Goal: Information Seeking & Learning: Learn about a topic

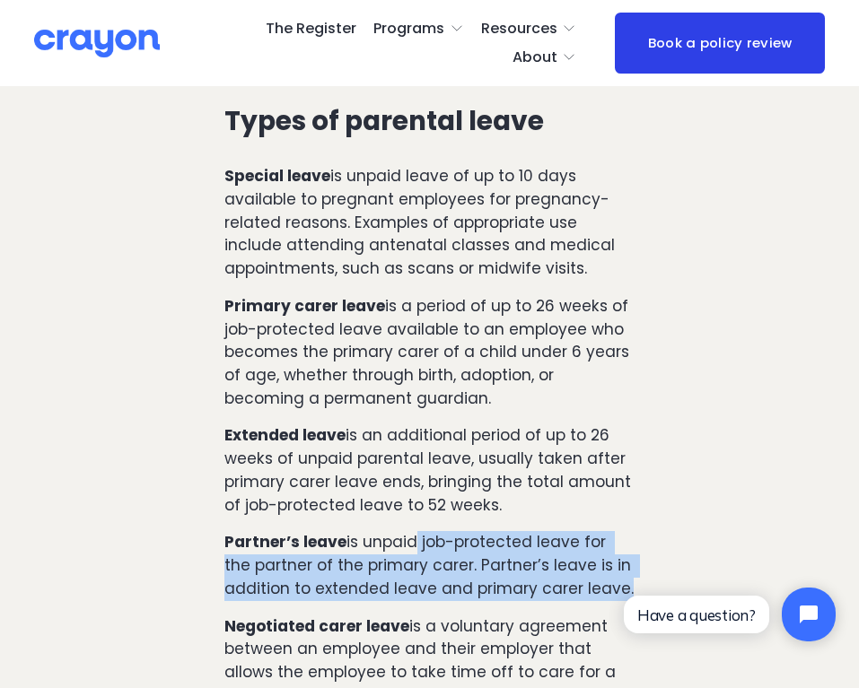
drag, startPoint x: 406, startPoint y: 494, endPoint x: 406, endPoint y: 557, distance: 62.8
click at [406, 557] on div "The legislation differentiates between two key roles: Primary carer: An employe…" at bounding box center [429, 261] width 411 height 1552
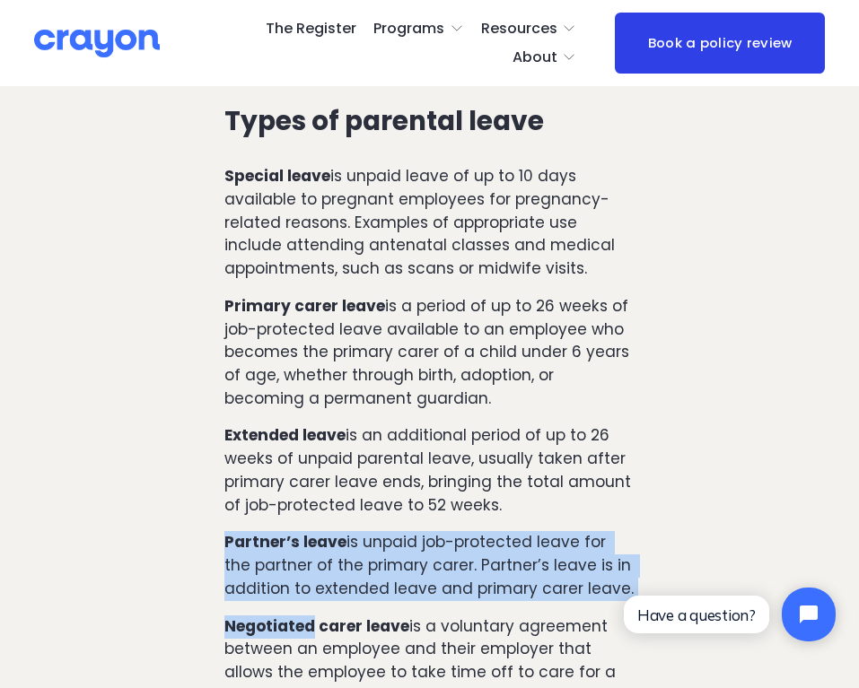
drag, startPoint x: 406, startPoint y: 557, endPoint x: 413, endPoint y: 474, distance: 83.8
click at [413, 474] on div "The legislation differentiates between two key roles: Primary carer: An employe…" at bounding box center [429, 261] width 411 height 1552
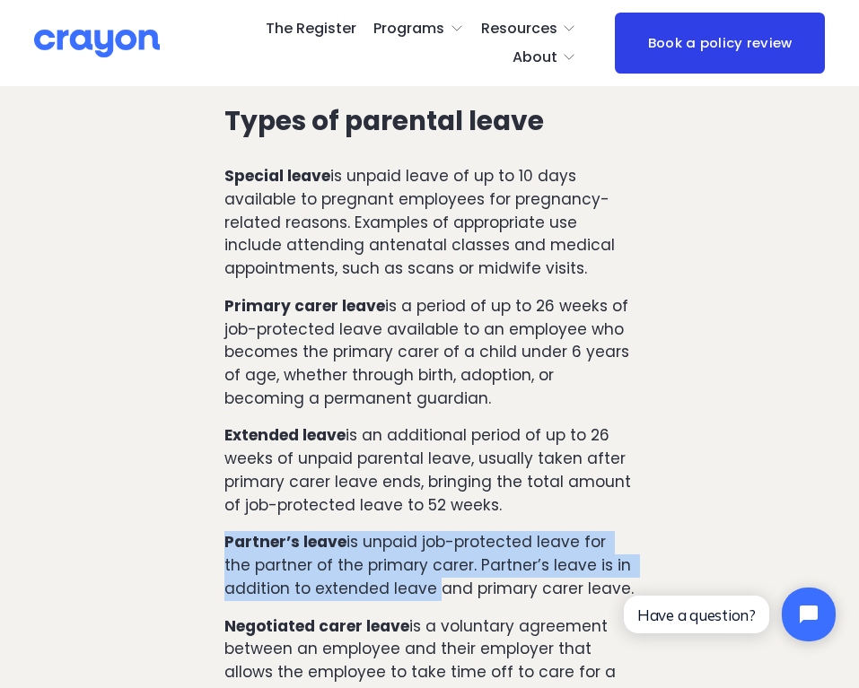
drag, startPoint x: 413, startPoint y: 474, endPoint x: 398, endPoint y: 556, distance: 83.8
click at [398, 556] on div "The legislation differentiates between two key roles: Primary carer: An employe…" at bounding box center [429, 261] width 411 height 1552
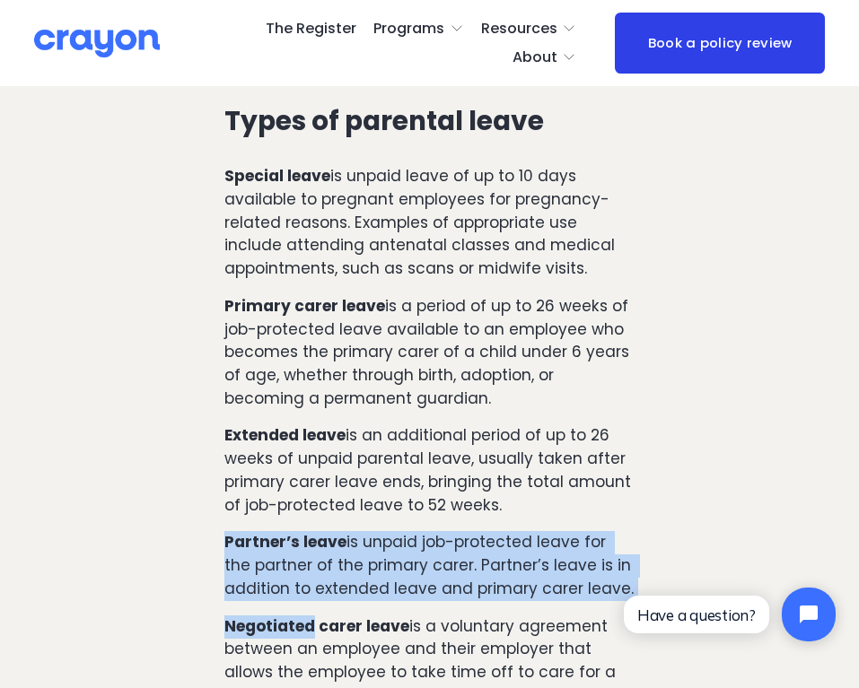
click at [398, 556] on div "The legislation differentiates between two key roles: Primary carer: An employe…" at bounding box center [429, 261] width 411 height 1552
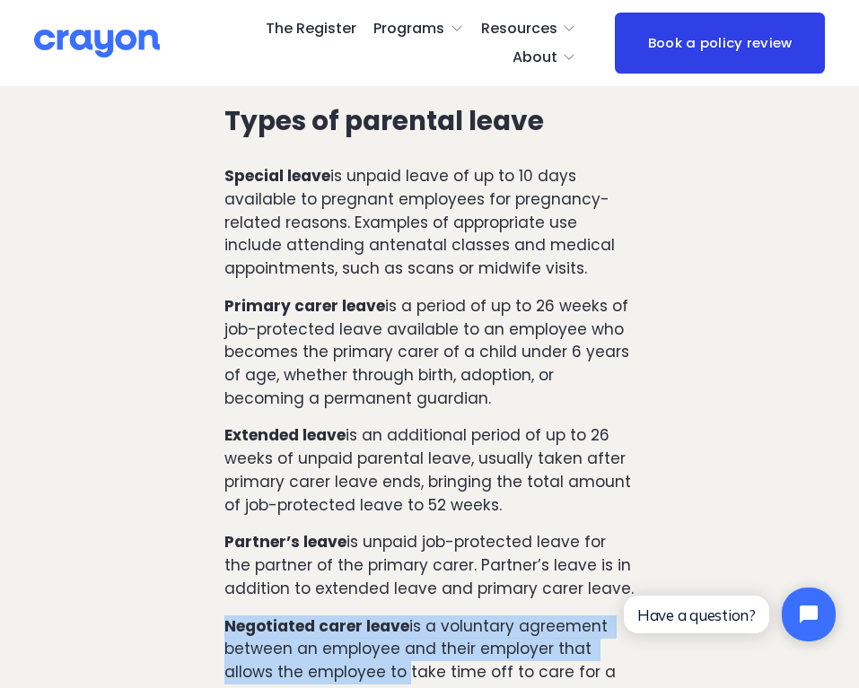
drag, startPoint x: 398, startPoint y: 556, endPoint x: 394, endPoint y: 671, distance: 115.0
click at [394, 671] on div "The legislation differentiates between two key roles: Primary carer: An employe…" at bounding box center [429, 261] width 411 height 1552
click at [394, 671] on p "Negotiated carer leave is a voluntary agreement between an employee and their e…" at bounding box center [429, 674] width 411 height 116
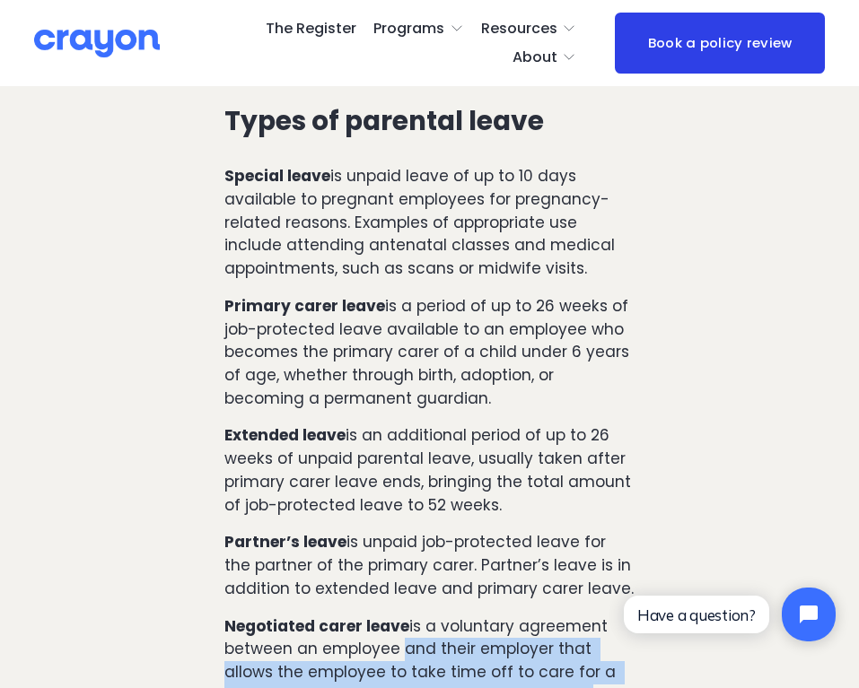
drag, startPoint x: 394, startPoint y: 671, endPoint x: 394, endPoint y: 602, distance: 69.1
click at [394, 616] on p "Negotiated carer leave is a voluntary agreement between an employee and their e…" at bounding box center [429, 674] width 411 height 116
drag, startPoint x: 394, startPoint y: 602, endPoint x: 397, endPoint y: 678, distance: 75.4
click at [397, 678] on p "Negotiated carer leave is a voluntary agreement between an employee and their e…" at bounding box center [429, 674] width 411 height 116
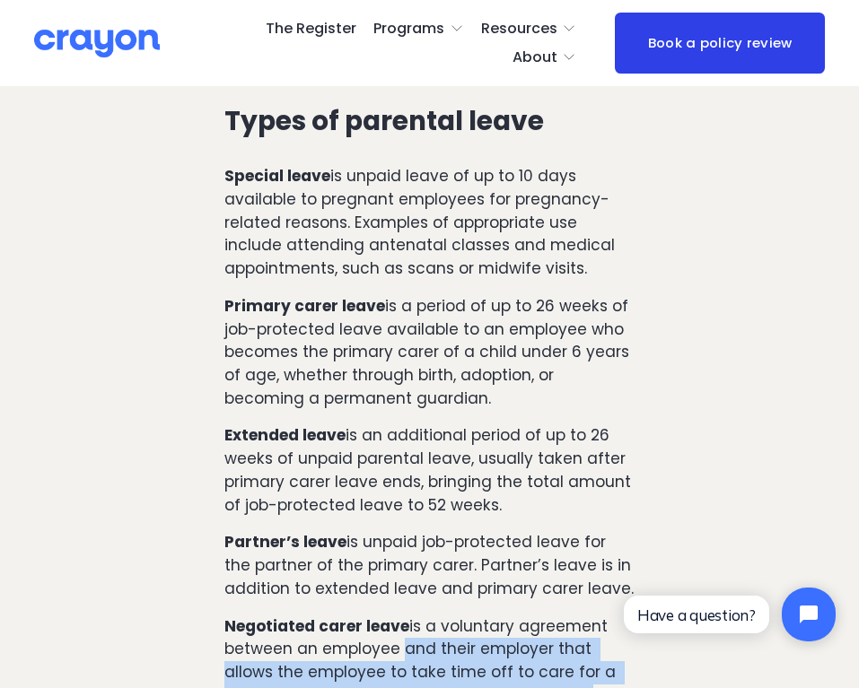
click at [397, 678] on p "Negotiated carer leave is a voluntary agreement between an employee and their e…" at bounding box center [429, 674] width 411 height 116
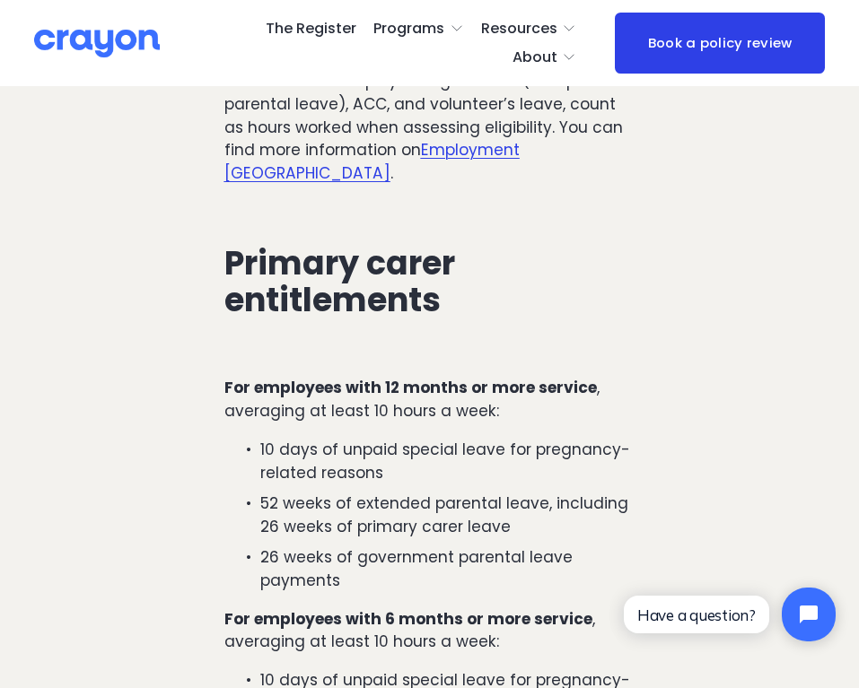
scroll to position [2722, 0]
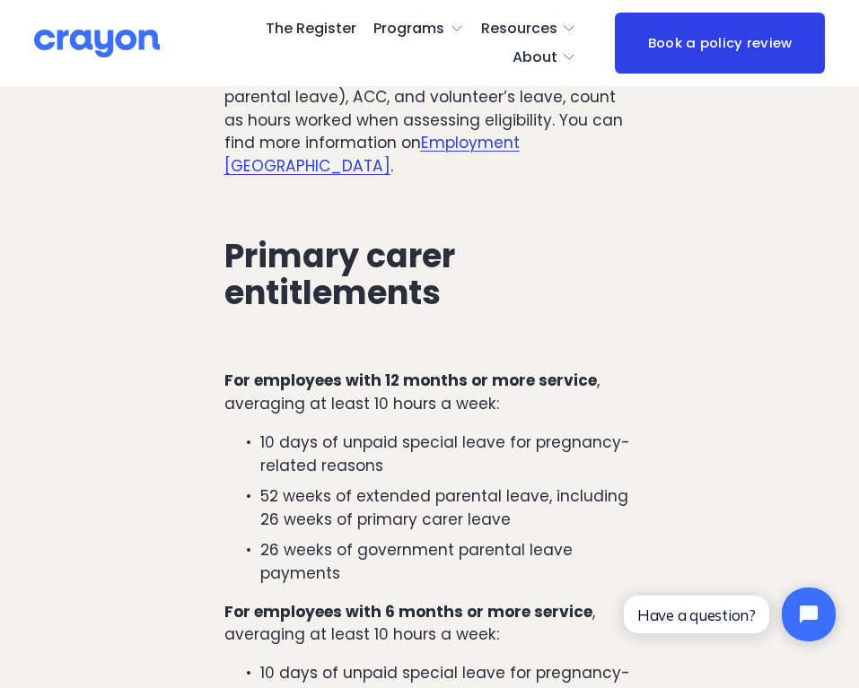
drag, startPoint x: 468, startPoint y: 271, endPoint x: 462, endPoint y: 388, distance: 116.8
click at [462, 432] on ul "10 days of unpaid special leave for pregnancy-related reasons 52 weeks of exten…" at bounding box center [429, 508] width 411 height 153
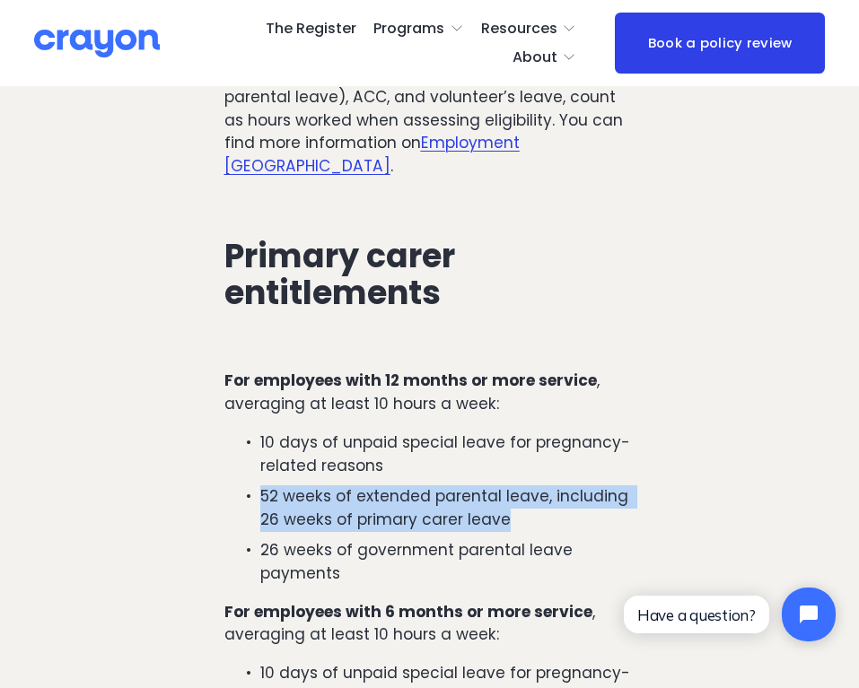
drag, startPoint x: 462, startPoint y: 388, endPoint x: 461, endPoint y: 431, distance: 43.1
click at [461, 432] on ul "10 days of unpaid special leave for pregnancy-related reasons 52 weeks of exten…" at bounding box center [429, 508] width 411 height 153
click at [461, 485] on p "52 weeks of extended parental leave, including 26 weeks of primary carer leave" at bounding box center [447, 508] width 375 height 46
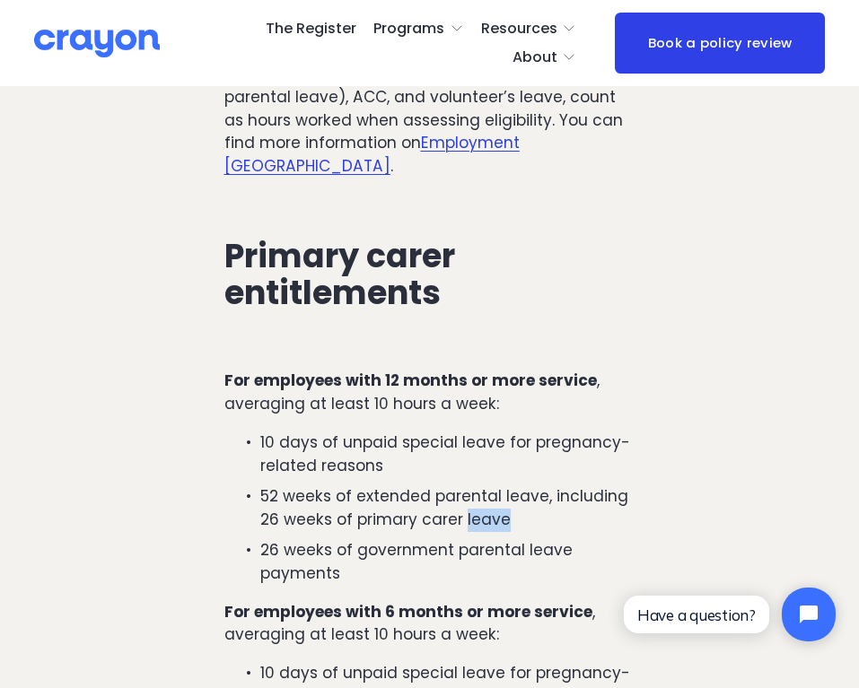
drag, startPoint x: 461, startPoint y: 431, endPoint x: 461, endPoint y: 390, distance: 40.4
click at [461, 485] on p "52 weeks of extended parental leave, including 26 weeks of primary carer leave" at bounding box center [447, 508] width 375 height 46
click at [461, 432] on p "10 days of unpaid special leave for pregnancy-related reasons" at bounding box center [447, 455] width 375 height 46
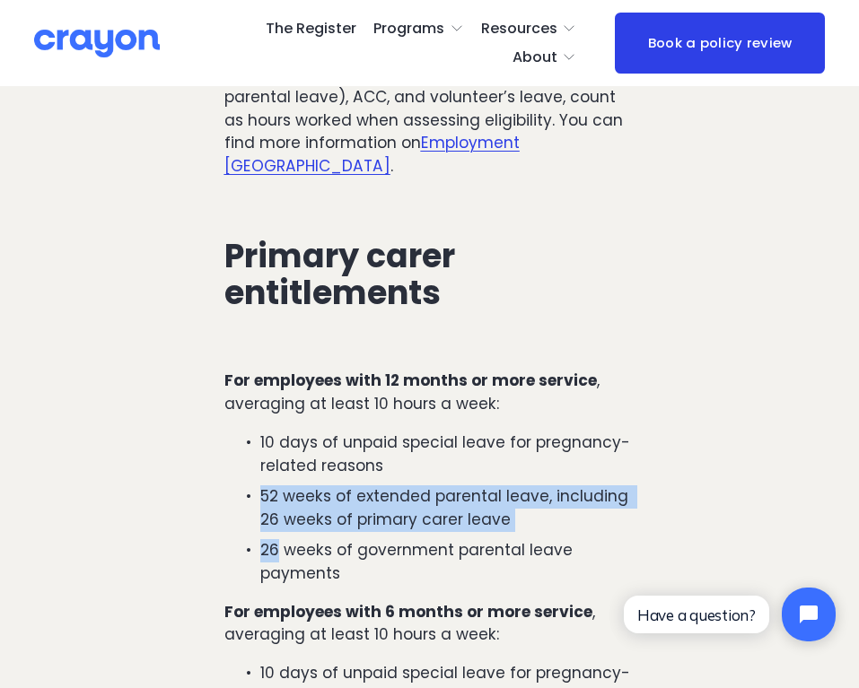
drag, startPoint x: 461, startPoint y: 379, endPoint x: 468, endPoint y: 449, distance: 70.3
click at [467, 448] on ul "10 days of unpaid special leave for pregnancy-related reasons 52 weeks of exten…" at bounding box center [429, 508] width 411 height 153
click at [468, 539] on p "26 weeks of government parental leave payments" at bounding box center [447, 562] width 375 height 46
drag, startPoint x: 468, startPoint y: 449, endPoint x: 460, endPoint y: 386, distance: 63.2
click at [460, 432] on ul "10 days of unpaid special leave for pregnancy-related reasons 52 weeks of exten…" at bounding box center [429, 508] width 411 height 153
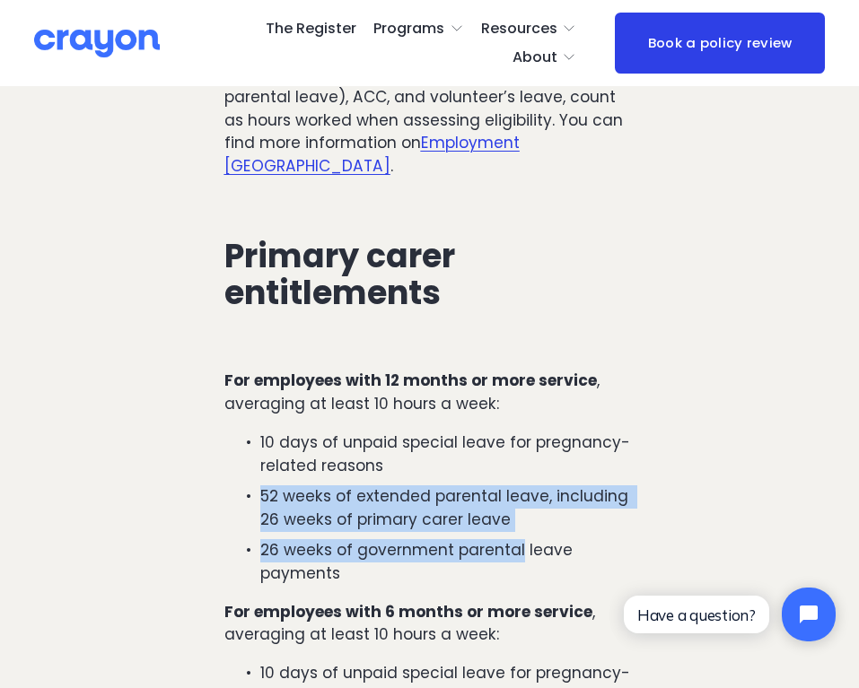
click at [462, 432] on p "10 days of unpaid special leave for pregnancy-related reasons" at bounding box center [447, 455] width 375 height 46
drag, startPoint x: 462, startPoint y: 377, endPoint x: 462, endPoint y: 455, distance: 78.1
click at [462, 455] on ul "10 days of unpaid special leave for pregnancy-related reasons 52 weeks of exten…" at bounding box center [429, 508] width 411 height 153
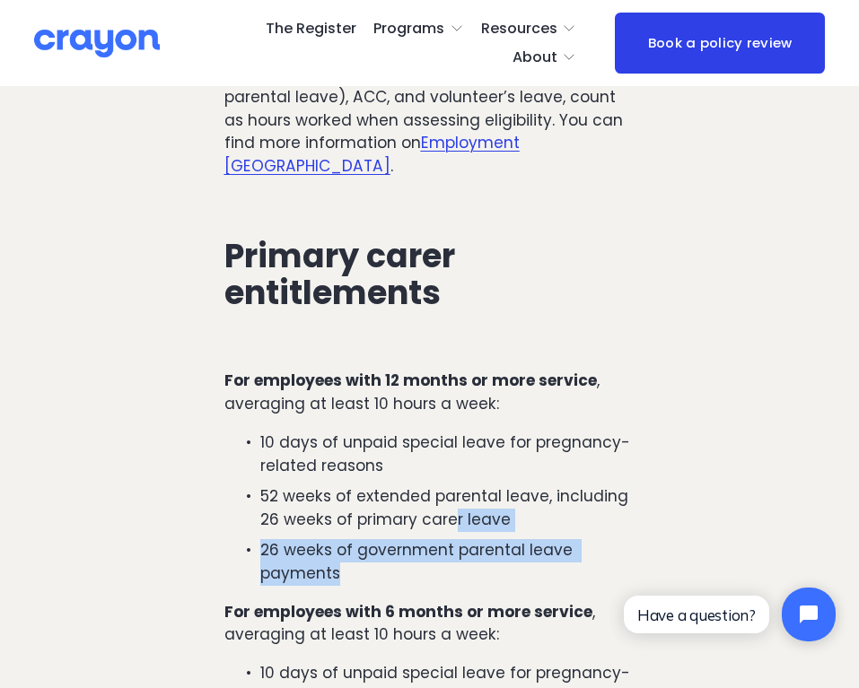
drag, startPoint x: 455, startPoint y: 486, endPoint x: 453, endPoint y: 429, distance: 57.5
click at [453, 432] on ul "10 days of unpaid special leave for pregnancy-related reasons 52 weeks of exten…" at bounding box center [429, 508] width 411 height 153
click at [453, 485] on p "52 weeks of extended parental leave, including 26 weeks of primary carer leave" at bounding box center [447, 508] width 375 height 46
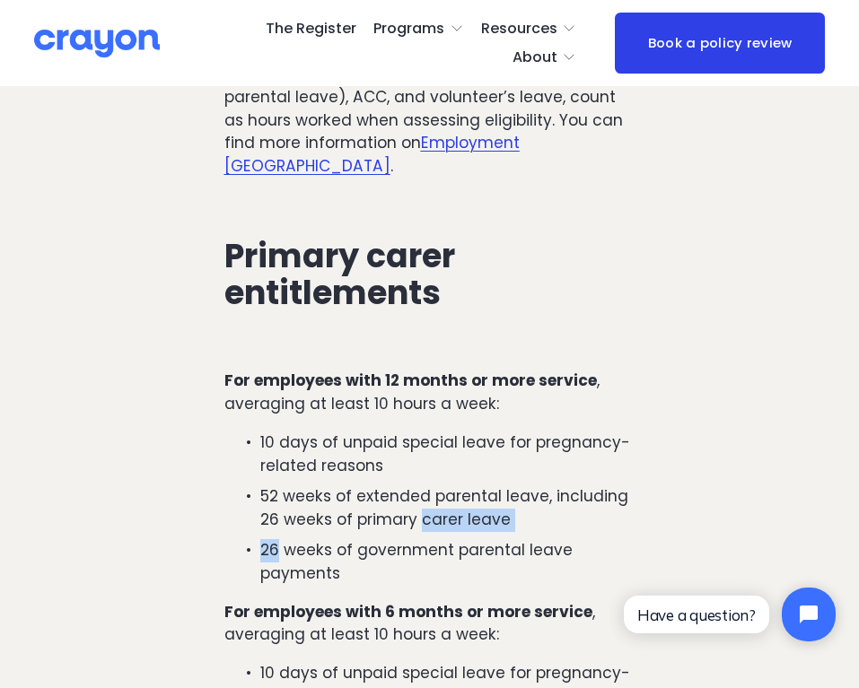
drag, startPoint x: 453, startPoint y: 429, endPoint x: 452, endPoint y: 485, distance: 55.6
click at [452, 485] on ul "10 days of unpaid special leave for pregnancy-related reasons 52 weeks of exten…" at bounding box center [429, 508] width 411 height 153
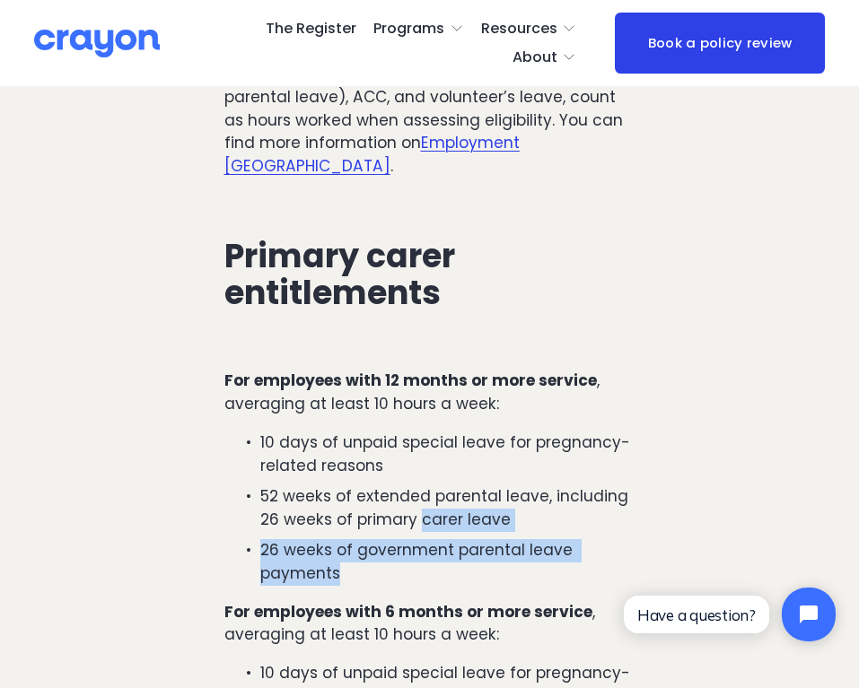
click at [452, 539] on p "26 weeks of government parental leave payments" at bounding box center [447, 562] width 375 height 46
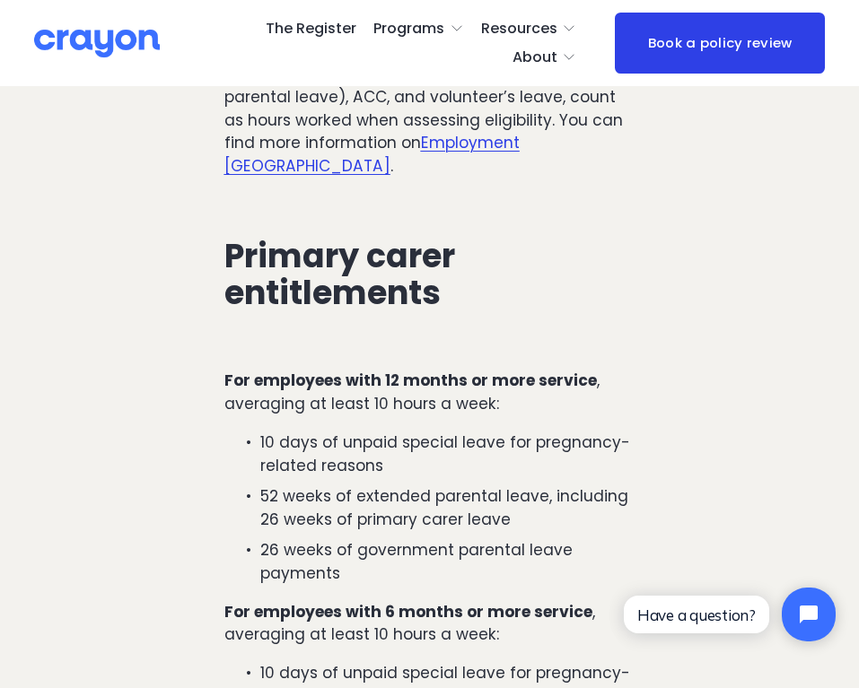
drag, startPoint x: 452, startPoint y: 485, endPoint x: 452, endPoint y: 446, distance: 38.6
click at [452, 539] on p "26 weeks of government parental leave payments" at bounding box center [447, 562] width 375 height 46
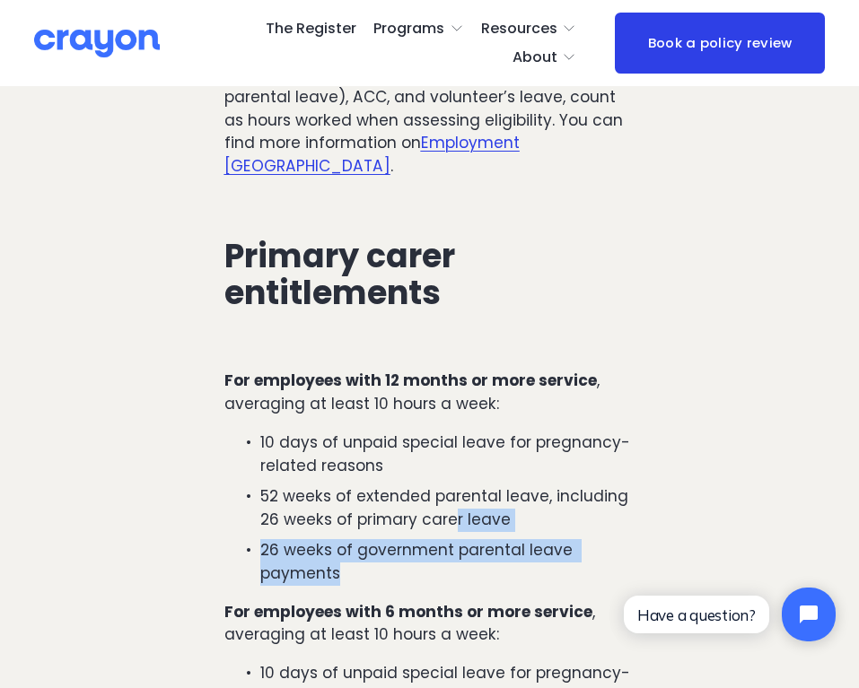
drag, startPoint x: 455, startPoint y: 419, endPoint x: 455, endPoint y: 471, distance: 52.0
click at [455, 470] on ul "10 days of unpaid special leave for pregnancy-related reasons 52 weeks of exten…" at bounding box center [429, 508] width 411 height 153
click at [455, 539] on p "26 weeks of government parental leave payments" at bounding box center [447, 562] width 375 height 46
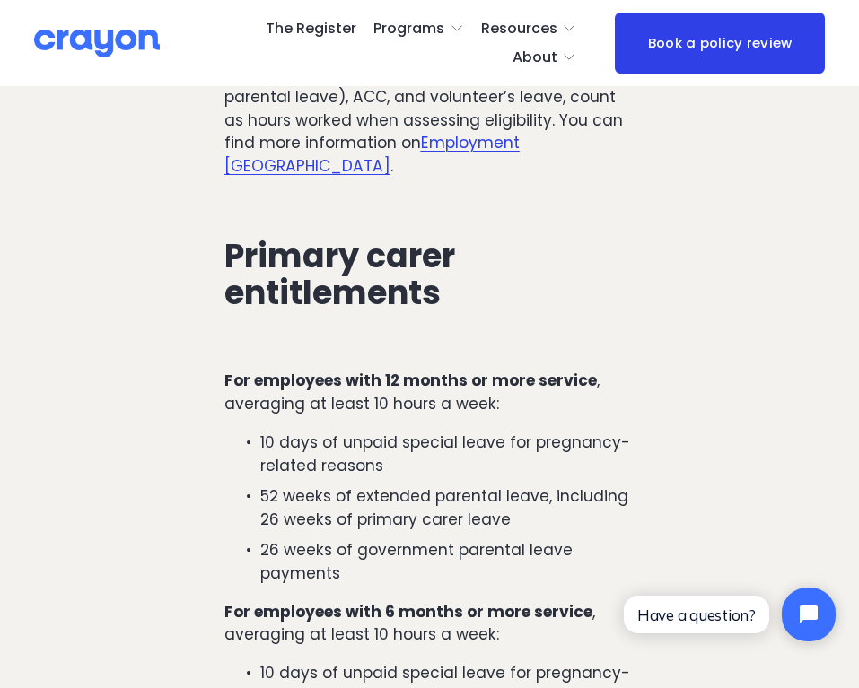
drag, startPoint x: 455, startPoint y: 471, endPoint x: 449, endPoint y: 434, distance: 37.3
click at [449, 434] on ul "10 days of unpaid special leave for pregnancy-related reasons 52 weeks of exten…" at bounding box center [429, 508] width 411 height 153
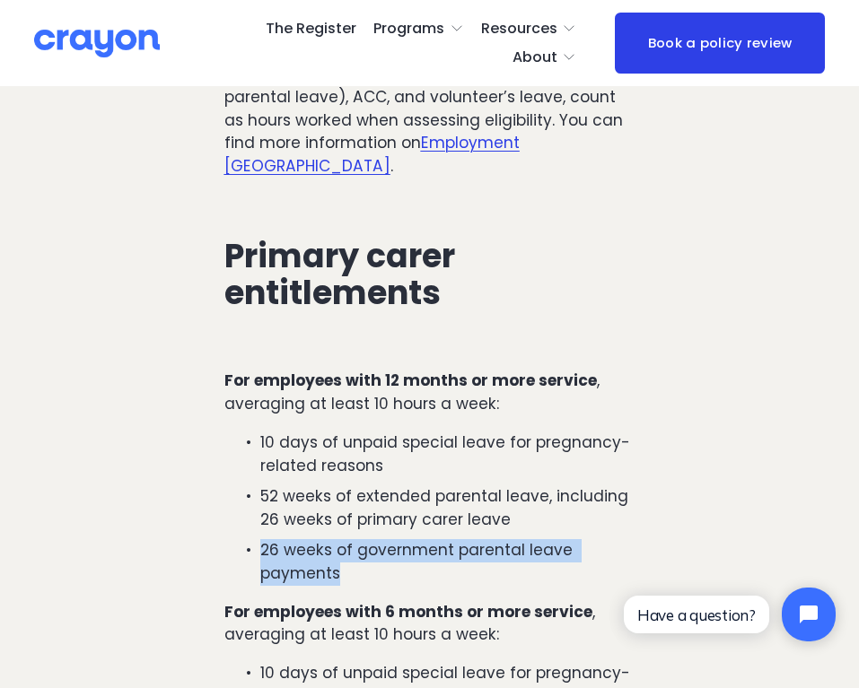
click at [449, 434] on ul "10 days of unpaid special leave for pregnancy-related reasons 52 weeks of exten…" at bounding box center [429, 508] width 411 height 153
drag, startPoint x: 449, startPoint y: 434, endPoint x: 449, endPoint y: 488, distance: 53.8
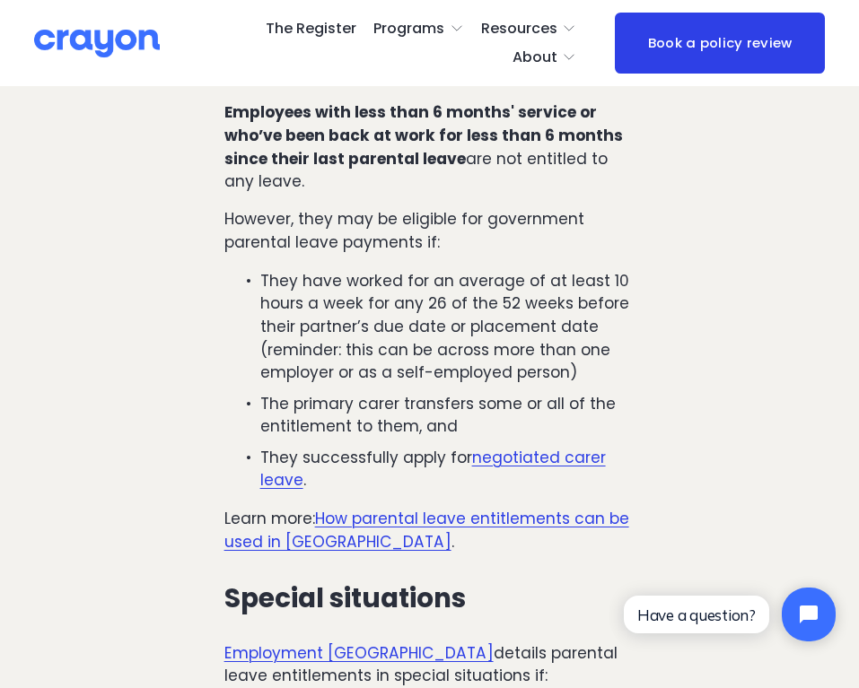
scroll to position [4396, 0]
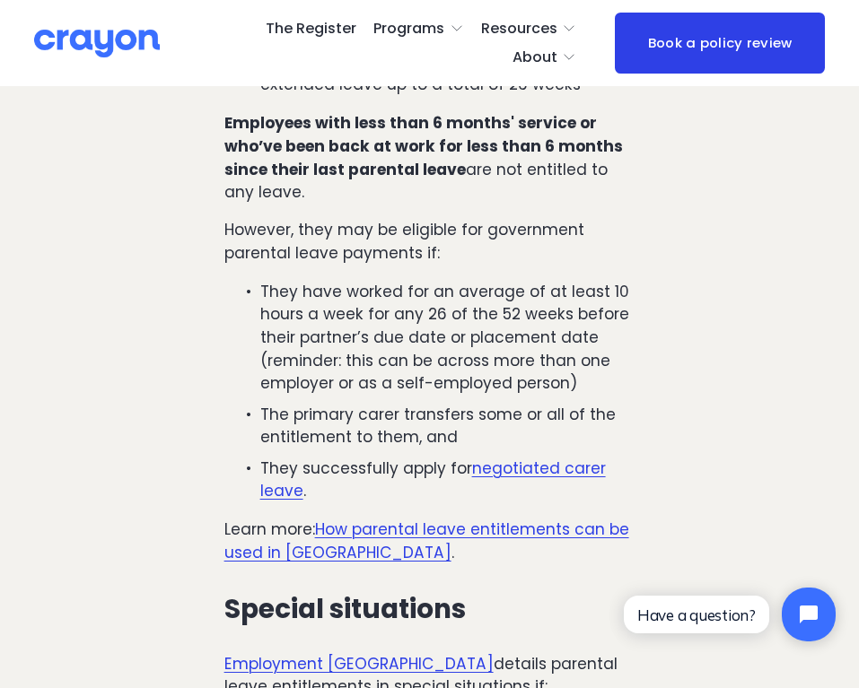
click at [419, 519] on link "How parental leave entitlements can be used in [GEOGRAPHIC_DATA]" at bounding box center [426, 541] width 405 height 45
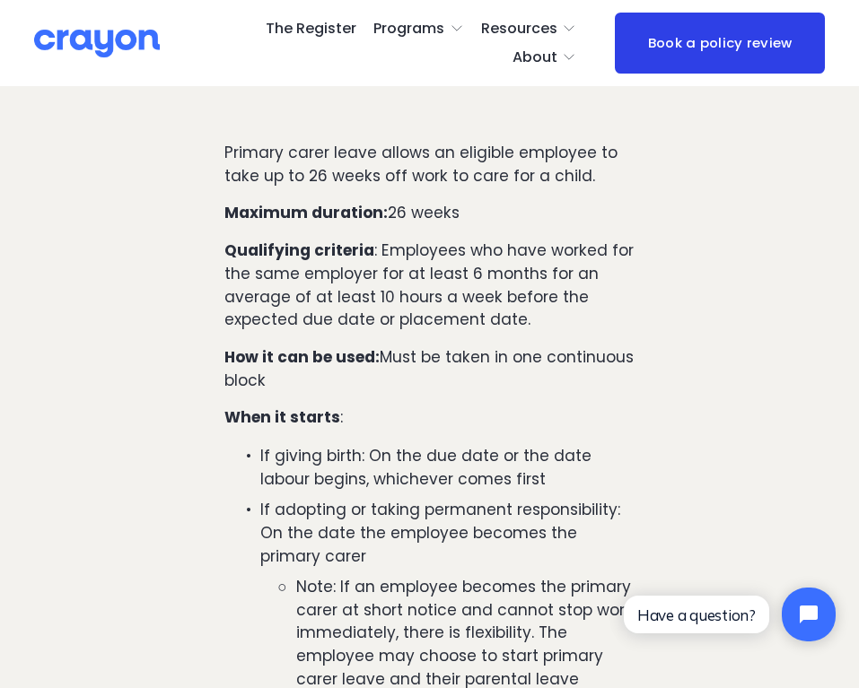
scroll to position [1438, 0]
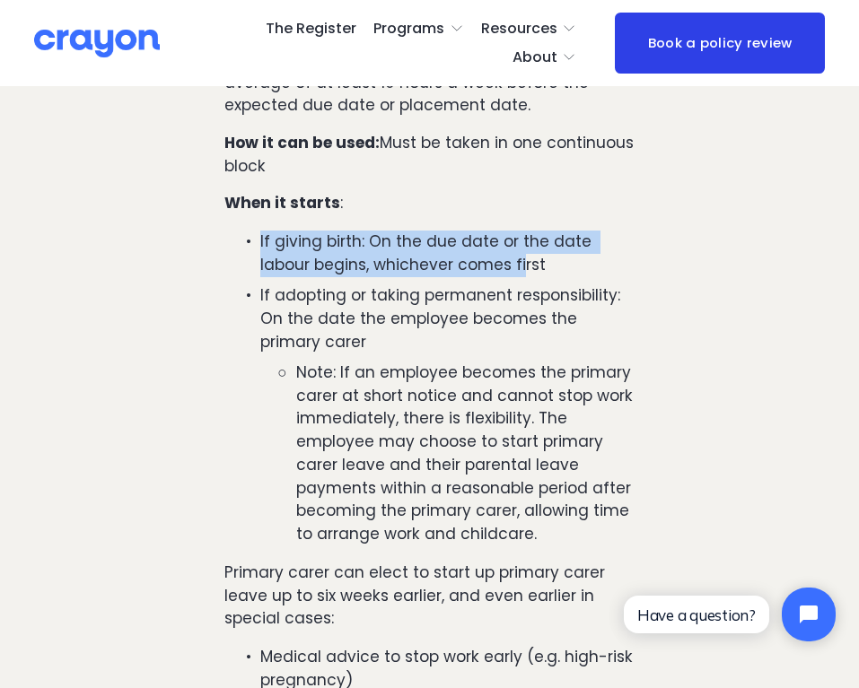
drag, startPoint x: 470, startPoint y: 136, endPoint x: 474, endPoint y: 183, distance: 46.8
click at [474, 183] on div "Primary carer leave allows an eligible employee to take up to 26 weeks off work…" at bounding box center [429, 585] width 411 height 1317
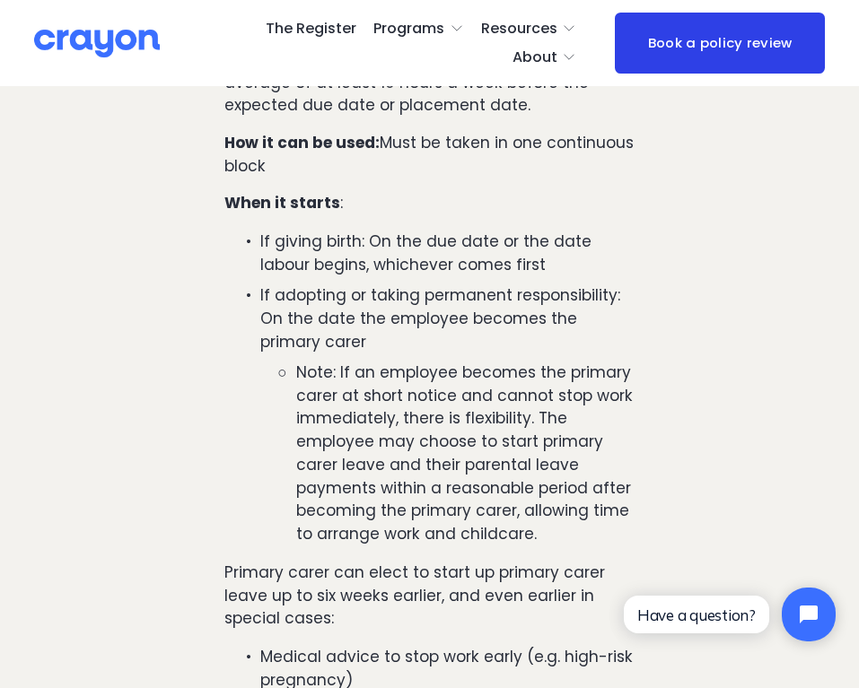
click at [479, 231] on p "If giving birth: On the due date or the date labour begins, whichever comes fir…" at bounding box center [447, 254] width 375 height 46
drag, startPoint x: 479, startPoint y: 185, endPoint x: 463, endPoint y: 138, distance: 49.4
click at [464, 143] on div "Primary carer leave allows an eligible employee to take up to 26 weeks off work…" at bounding box center [429, 585] width 411 height 1317
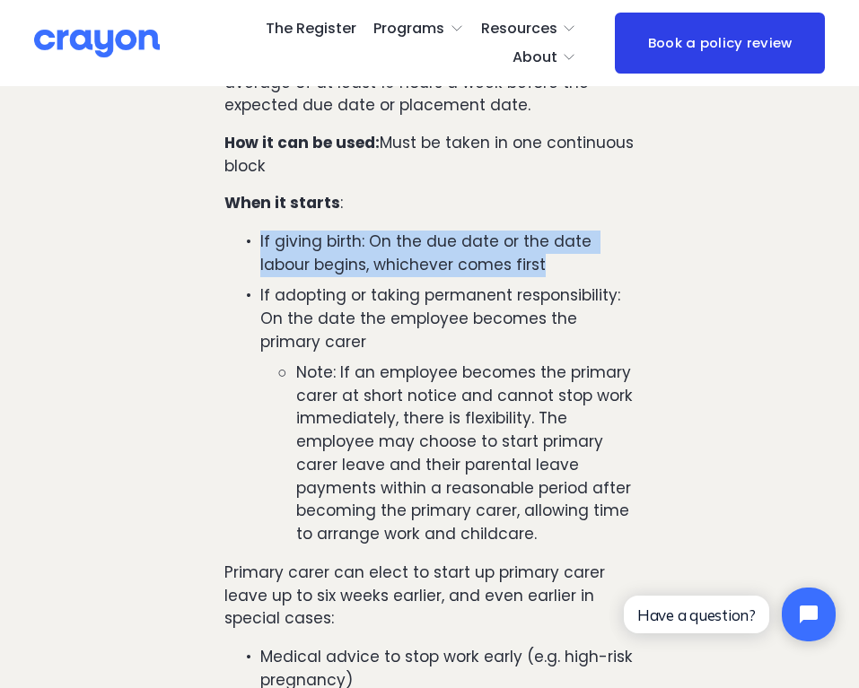
click at [463, 138] on div "Primary carer leave allows an eligible employee to take up to 26 weeks off work…" at bounding box center [429, 585] width 411 height 1317
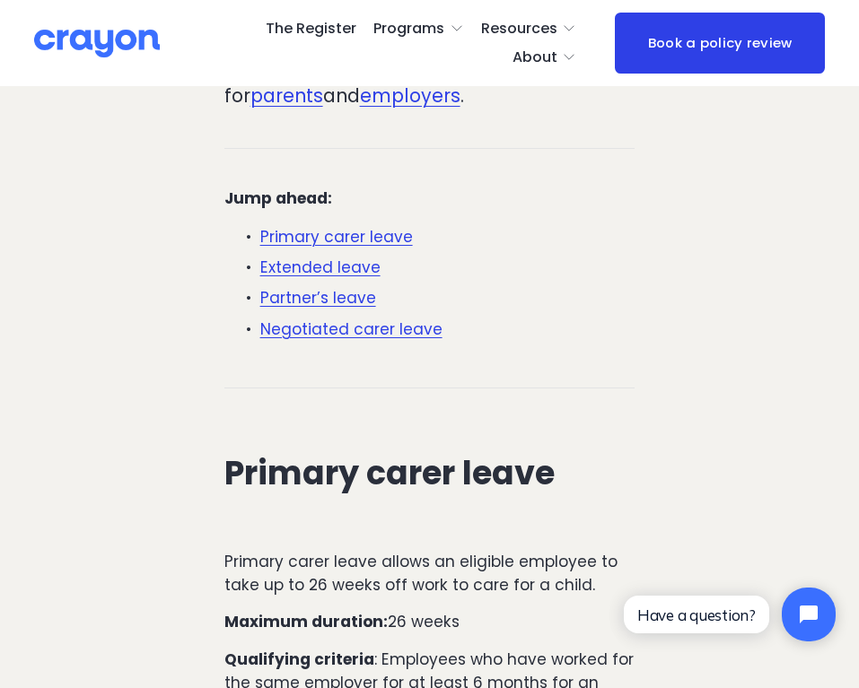
scroll to position [919, 0]
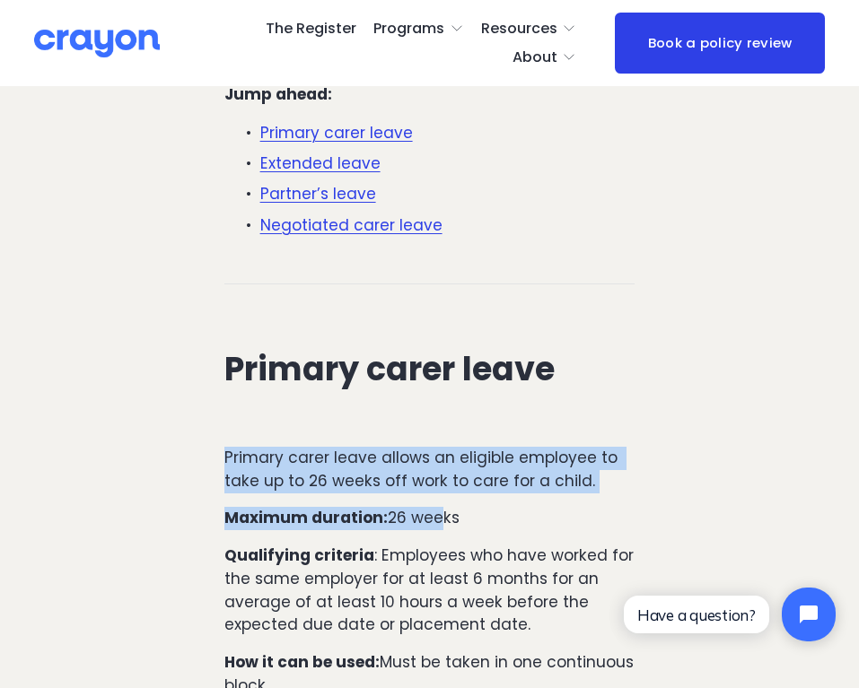
drag, startPoint x: 436, startPoint y: 354, endPoint x: 432, endPoint y: 436, distance: 82.7
click at [432, 507] on p "Maximum duration: 26 weeks" at bounding box center [429, 518] width 411 height 23
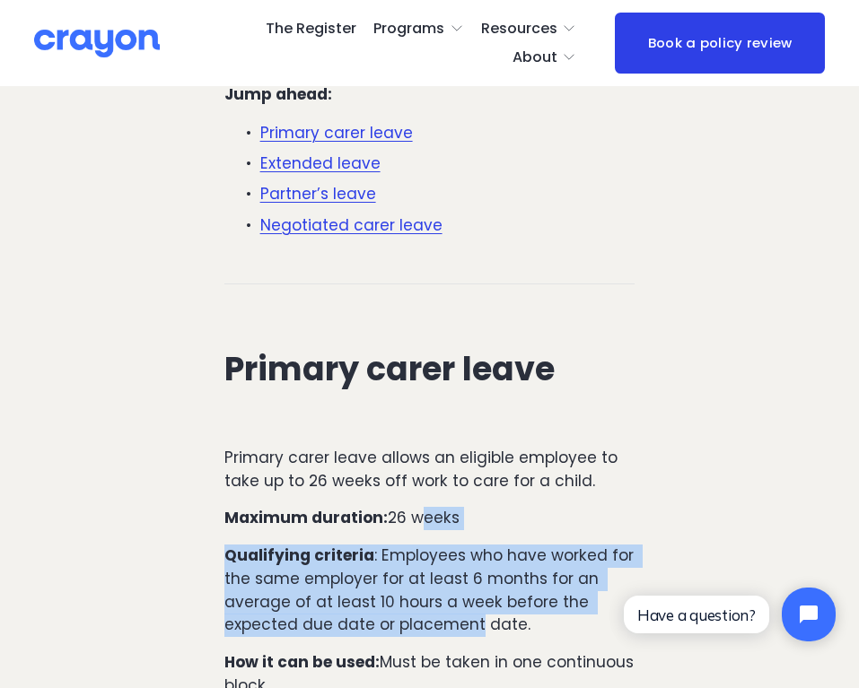
drag, startPoint x: 432, startPoint y: 436, endPoint x: 448, endPoint y: 569, distance: 133.8
click at [448, 651] on p "How it can be used: Must be taken in one continuous block" at bounding box center [429, 674] width 411 height 46
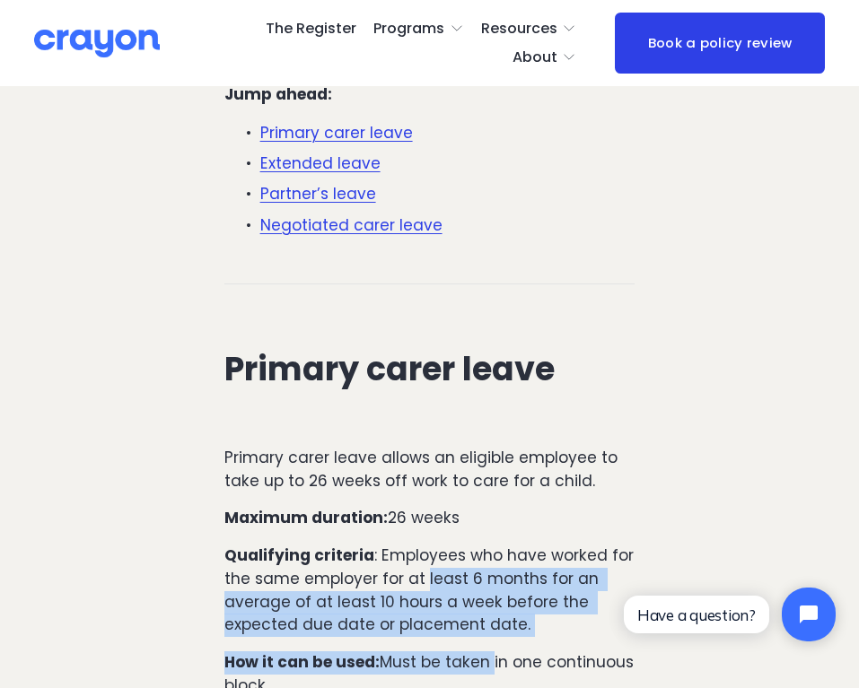
drag, startPoint x: 448, startPoint y: 569, endPoint x: 410, endPoint y: 452, distance: 122.6
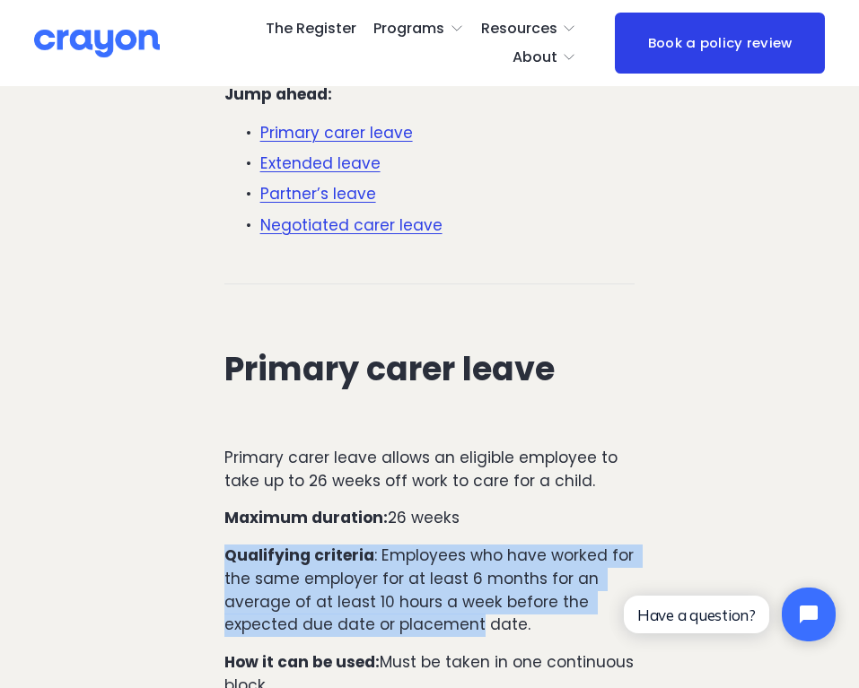
drag, startPoint x: 410, startPoint y: 452, endPoint x: 429, endPoint y: 543, distance: 92.6
click at [429, 545] on p "Qualifying criteria : Employees who have worked for the same employer for at le…" at bounding box center [429, 591] width 411 height 92
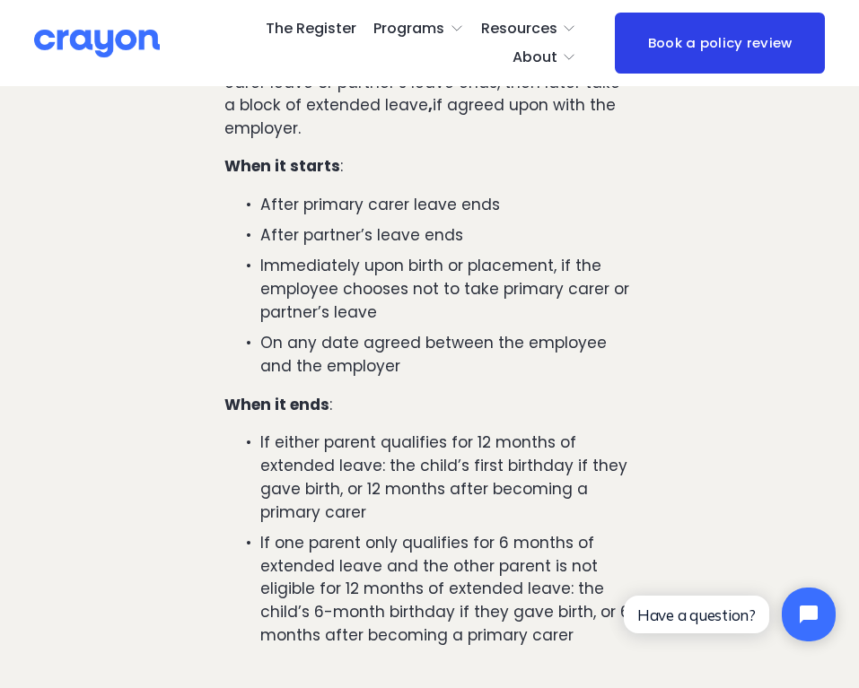
scroll to position [3509, 0]
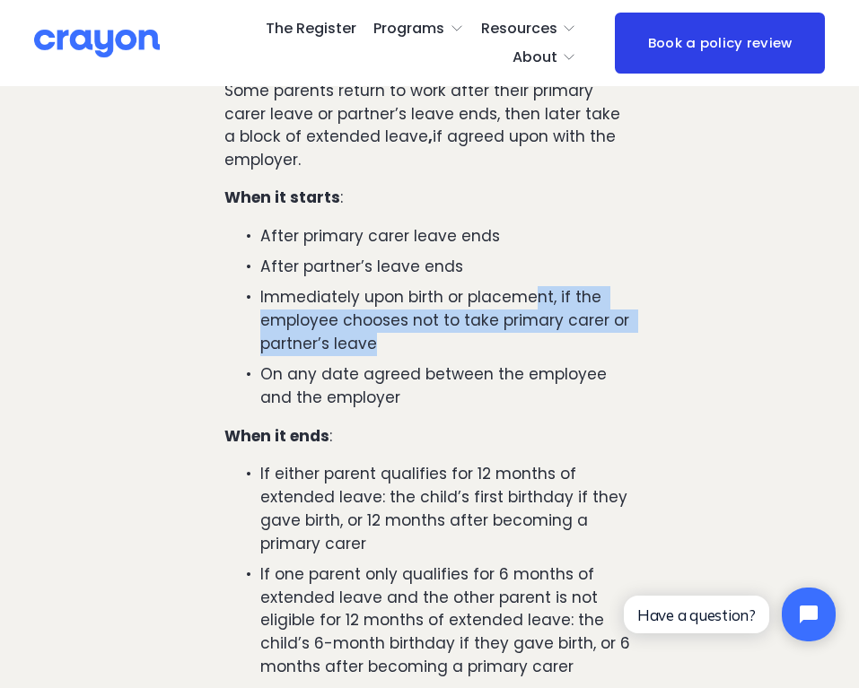
drag, startPoint x: 536, startPoint y: 136, endPoint x: 526, endPoint y: 205, distance: 69.8
click at [526, 225] on ul "After primary carer leave ends After partner’s leave ends Immediately upon birt…" at bounding box center [429, 317] width 411 height 185
drag, startPoint x: 526, startPoint y: 205, endPoint x: 528, endPoint y: 113, distance: 92.4
click at [528, 225] on ul "After primary carer leave ends After partner’s leave ends Immediately upon birt…" at bounding box center [429, 317] width 411 height 185
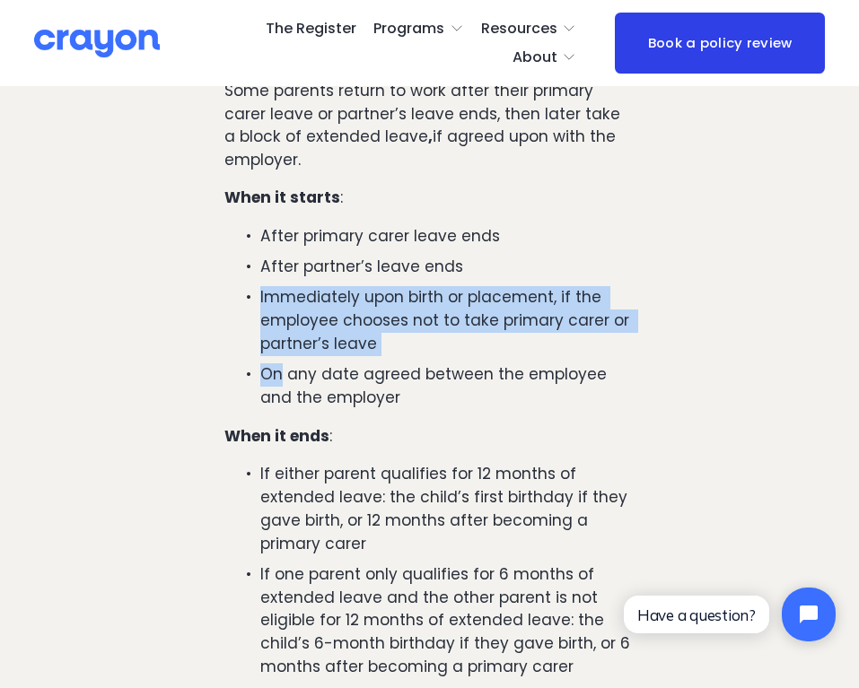
click at [528, 256] on p "After partner’s leave ends" at bounding box center [447, 267] width 375 height 23
drag, startPoint x: 528, startPoint y: 113, endPoint x: 506, endPoint y: 204, distance: 93.2
click at [506, 225] on ul "After primary carer leave ends After partner’s leave ends Immediately upon birt…" at bounding box center [429, 317] width 411 height 185
click at [506, 286] on p "Immediately upon birth or placement, if the employee chooses not to take primar…" at bounding box center [447, 320] width 375 height 69
drag, startPoint x: 506, startPoint y: 204, endPoint x: 515, endPoint y: 87, distance: 117.0
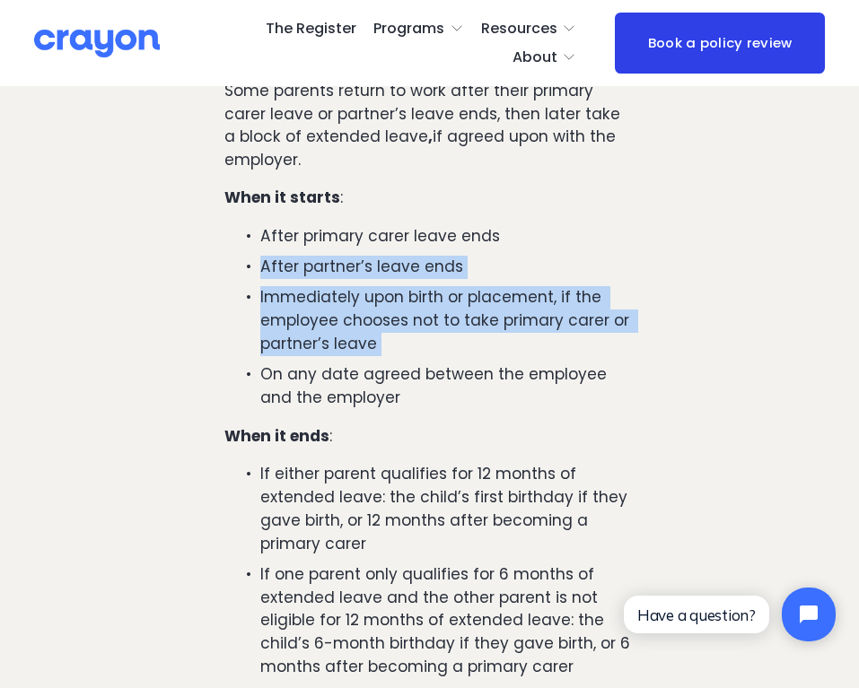
click at [514, 225] on ul "After primary carer leave ends After partner’s leave ends Immediately upon birt…" at bounding box center [429, 317] width 411 height 185
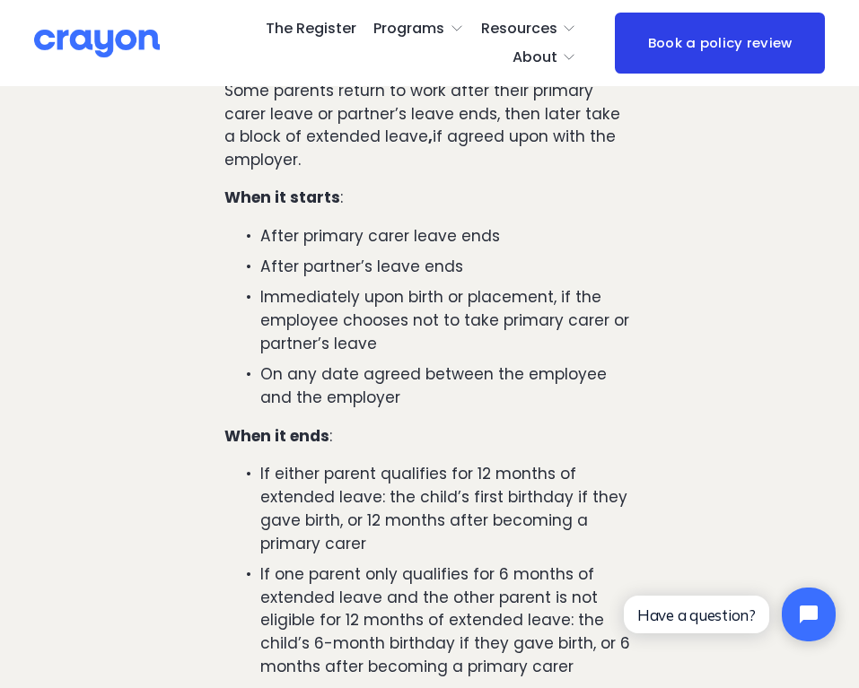
click at [471, 363] on p "On any date agreed between the employee and the employer" at bounding box center [447, 386] width 375 height 46
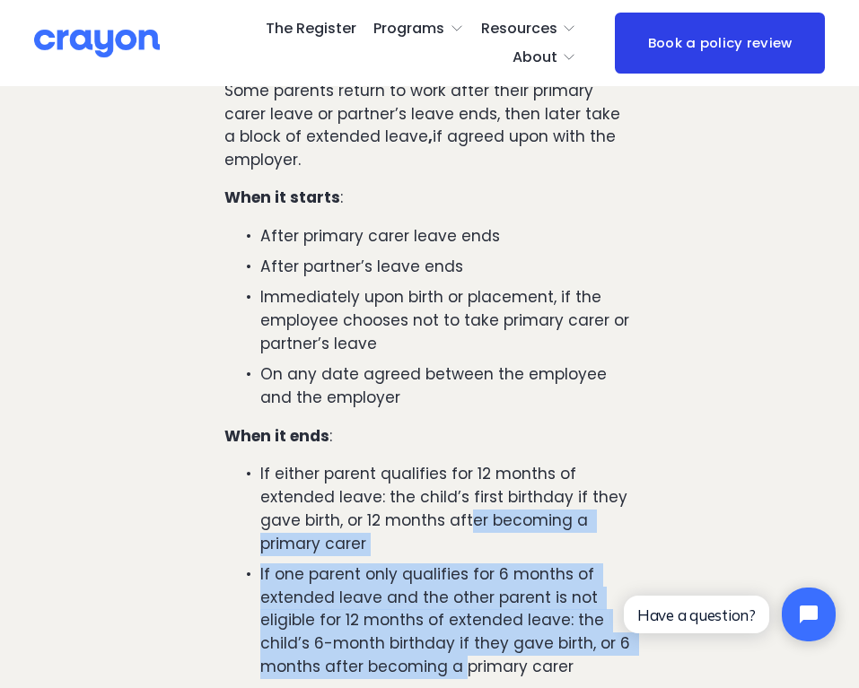
drag, startPoint x: 468, startPoint y: 375, endPoint x: 460, endPoint y: 507, distance: 132.1
click at [460, 509] on ul "If either parent qualifies for 12 months of extended leave: the child’s first b…" at bounding box center [429, 570] width 411 height 215
click at [460, 564] on p "If one parent only qualifies for 6 months of extended leave and the other paren…" at bounding box center [447, 622] width 375 height 116
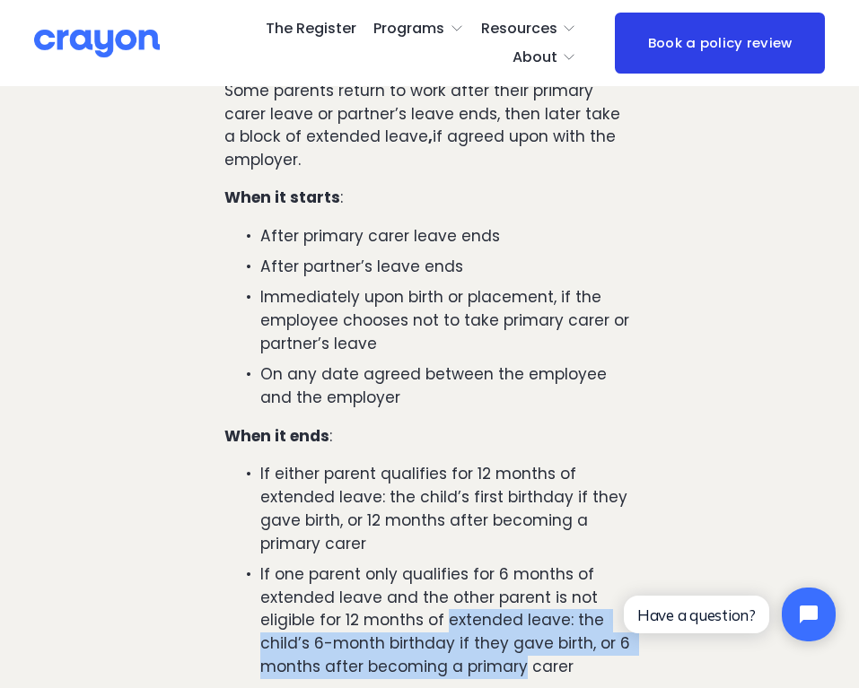
drag, startPoint x: 460, startPoint y: 507, endPoint x: 477, endPoint y: 392, distance: 116.0
click at [477, 463] on ul "If either parent qualifies for 12 months of extended leave: the child’s first b…" at bounding box center [429, 570] width 411 height 215
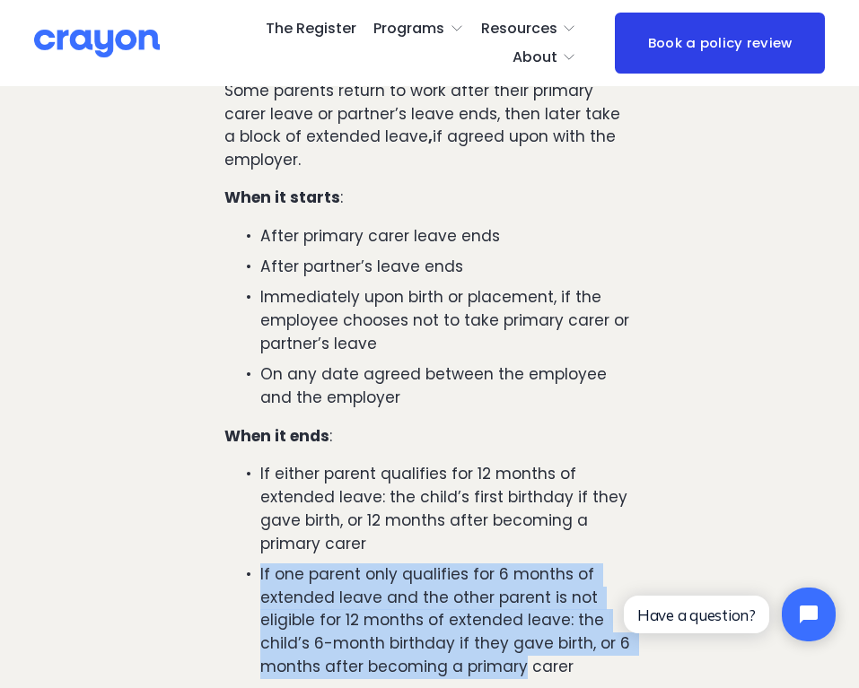
click at [477, 463] on p "If either parent qualifies for 12 months of extended leave: the child’s first b…" at bounding box center [447, 509] width 375 height 92
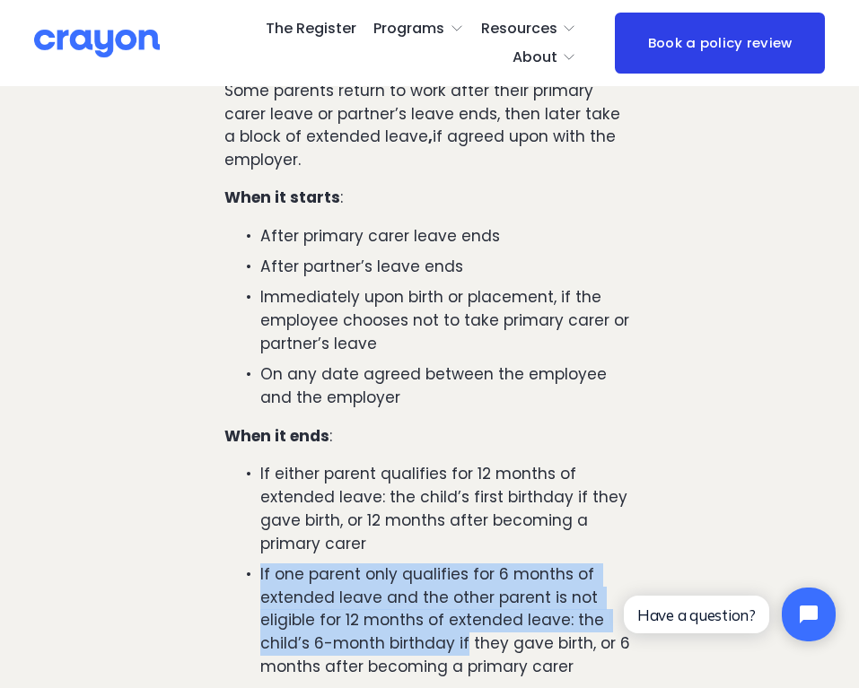
drag, startPoint x: 477, startPoint y: 392, endPoint x: 457, endPoint y: 515, distance: 124.5
click at [457, 515] on ul "If either parent qualifies for 12 months of extended leave: the child’s first b…" at bounding box center [429, 570] width 411 height 215
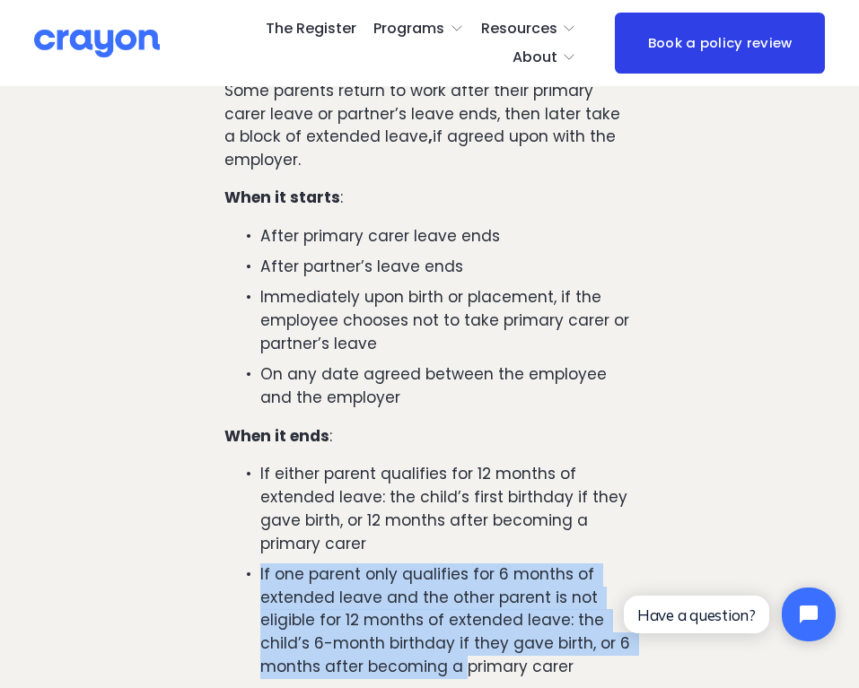
click at [457, 564] on p "If one parent only qualifies for 6 months of extended leave and the other paren…" at bounding box center [447, 622] width 375 height 116
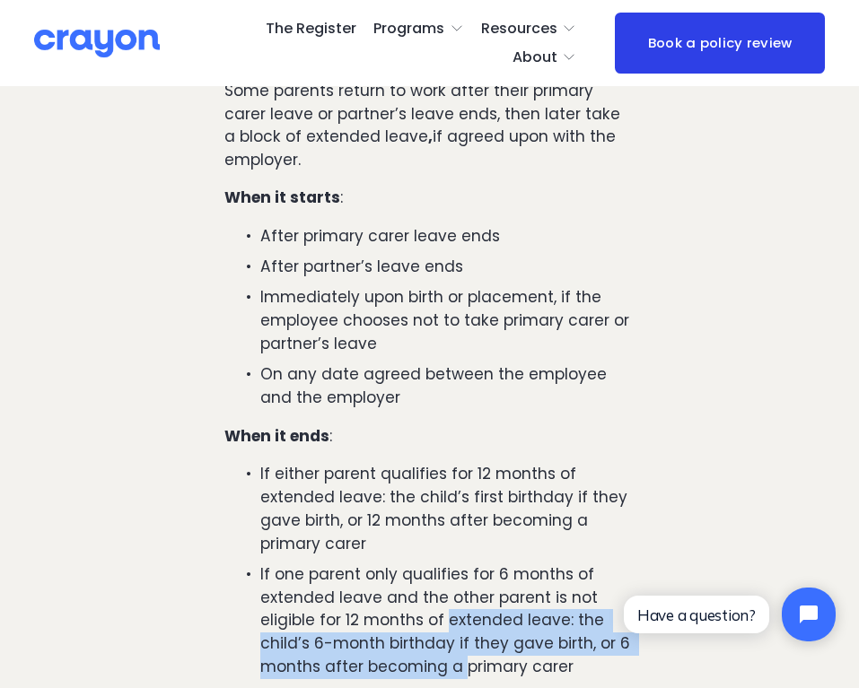
drag, startPoint x: 457, startPoint y: 515, endPoint x: 457, endPoint y: 410, distance: 105.0
click at [457, 463] on ul "If either parent qualifies for 12 months of extended leave: the child’s first b…" at bounding box center [429, 570] width 411 height 215
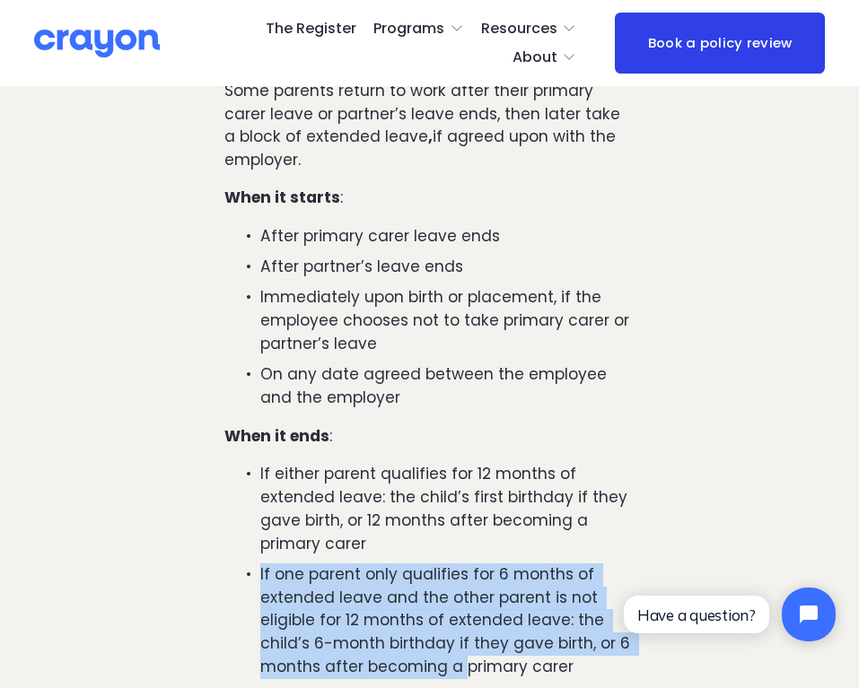
click at [457, 463] on ul "If either parent qualifies for 12 months of extended leave: the child’s first b…" at bounding box center [429, 570] width 411 height 215
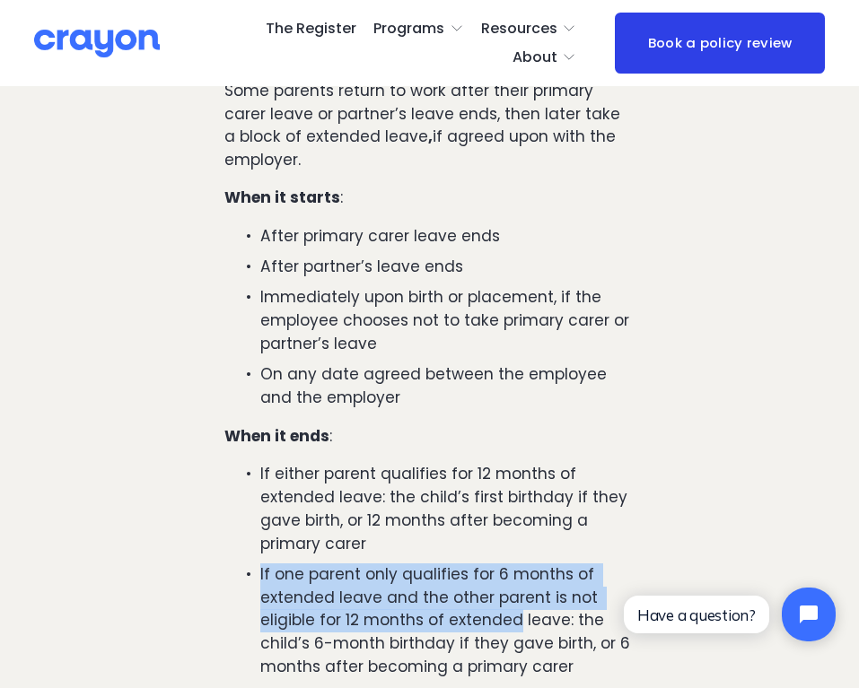
drag, startPoint x: 457, startPoint y: 410, endPoint x: 452, endPoint y: 508, distance: 97.9
click at [453, 506] on ul "If either parent qualifies for 12 months of extended leave: the child’s first b…" at bounding box center [429, 570] width 411 height 215
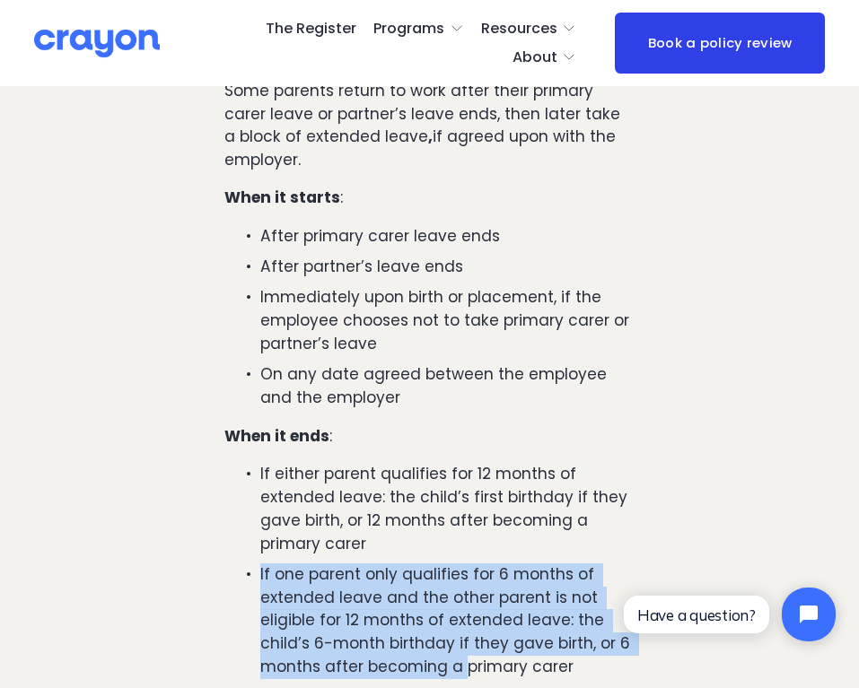
click at [452, 564] on p "If one parent only qualifies for 6 months of extended leave and the other paren…" at bounding box center [447, 622] width 375 height 116
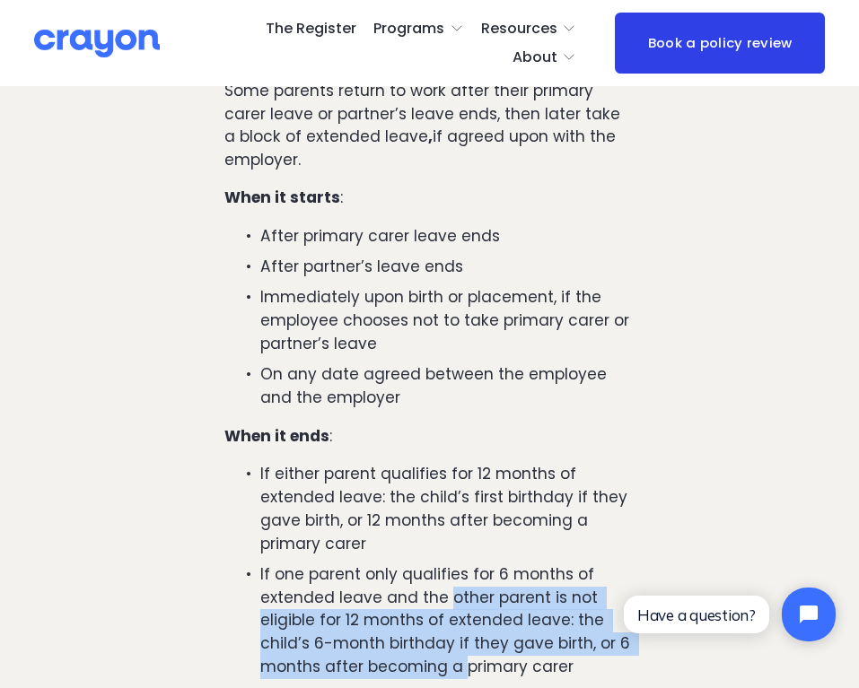
drag, startPoint x: 452, startPoint y: 508, endPoint x: 452, endPoint y: 437, distance: 70.9
click at [452, 564] on p "If one parent only qualifies for 6 months of extended leave and the other paren…" at bounding box center [447, 622] width 375 height 116
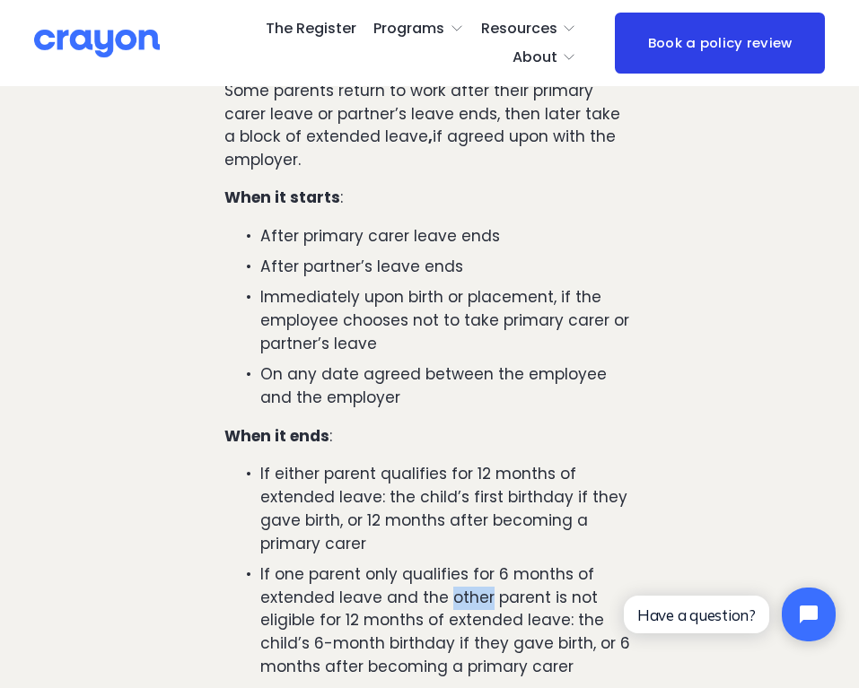
drag, startPoint x: 452, startPoint y: 437, endPoint x: 446, endPoint y: 502, distance: 64.9
click at [446, 564] on p "If one parent only qualifies for 6 months of extended leave and the other paren…" at bounding box center [447, 622] width 375 height 116
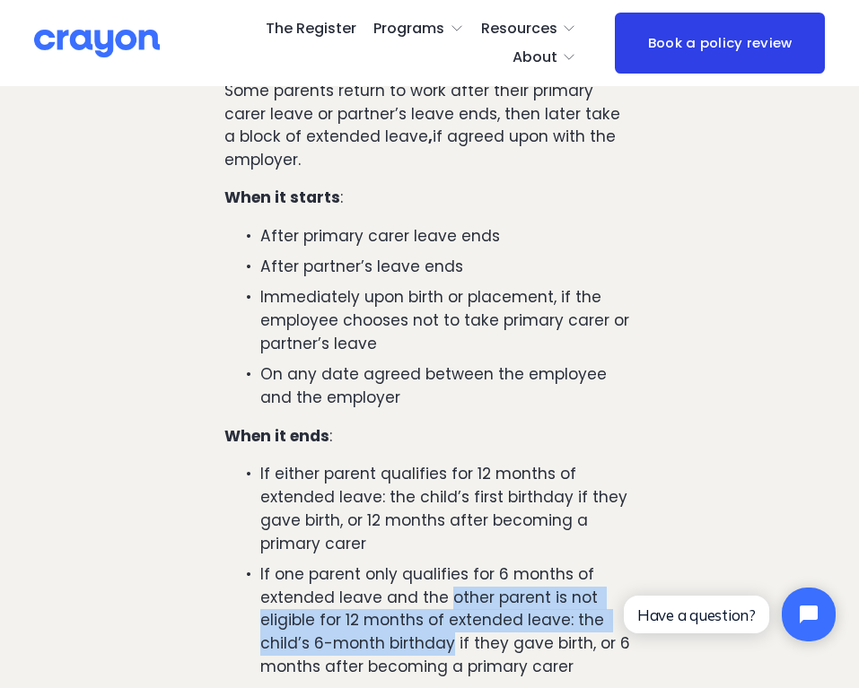
click at [446, 564] on p "If one parent only qualifies for 6 months of extended leave and the other paren…" at bounding box center [447, 622] width 375 height 116
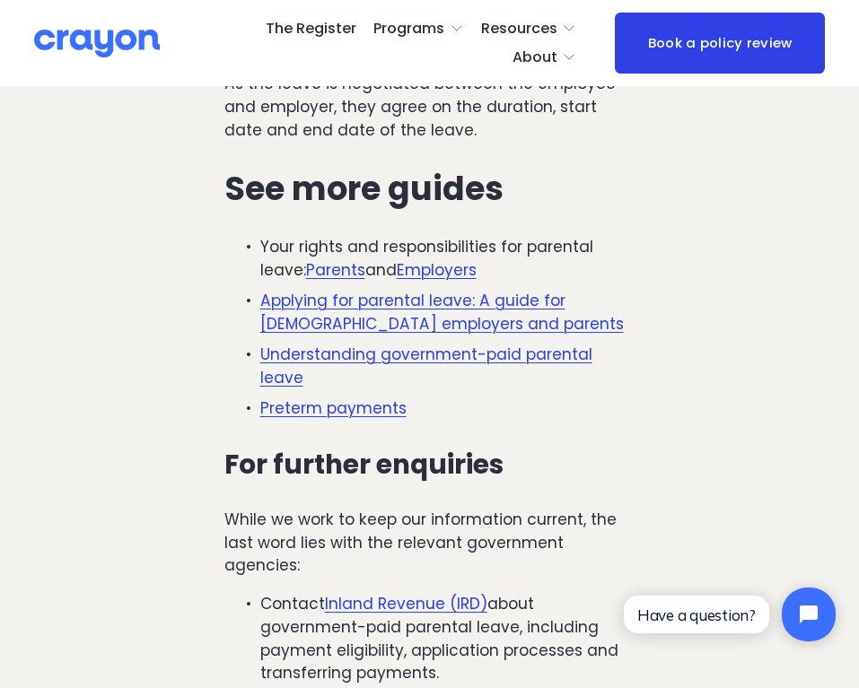
scroll to position [5250, 0]
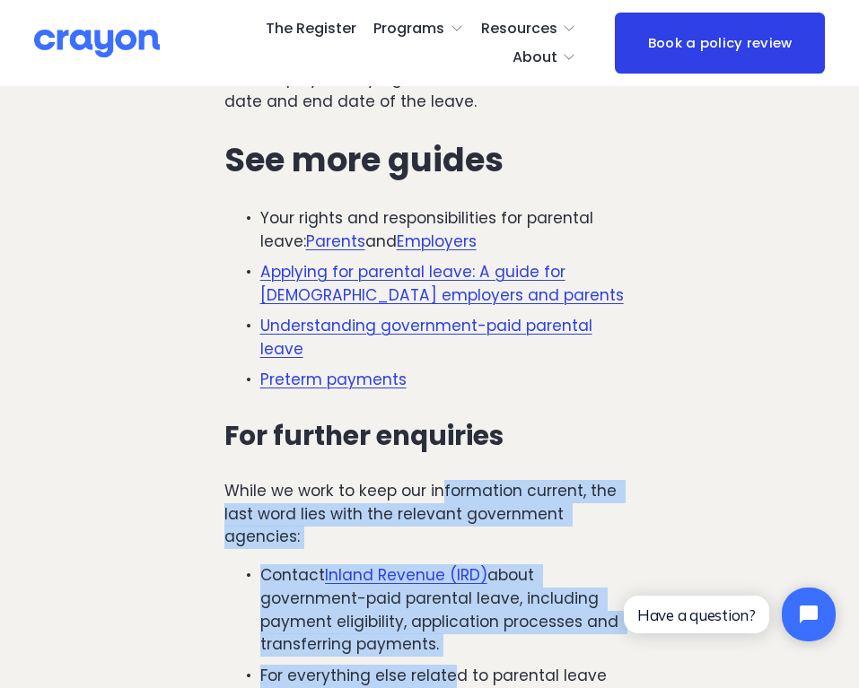
drag, startPoint x: 441, startPoint y: 294, endPoint x: 453, endPoint y: 463, distance: 169.2
click at [453, 463] on div "An employee is eligible for negotiated carer leave if: They’re going to be the …" at bounding box center [429, 307] width 411 height 897
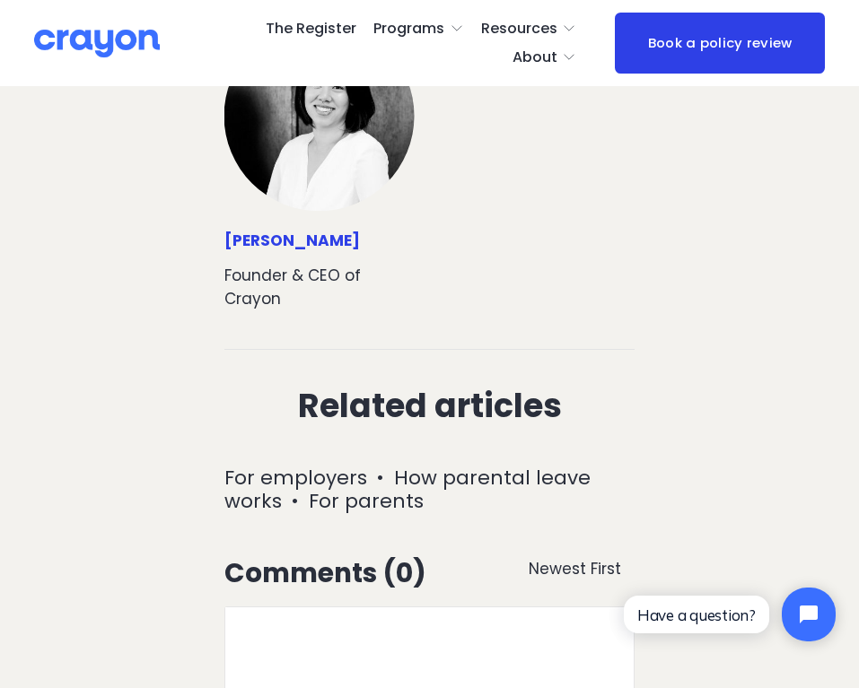
scroll to position [6806, 0]
